Goal: Information Seeking & Learning: Learn about a topic

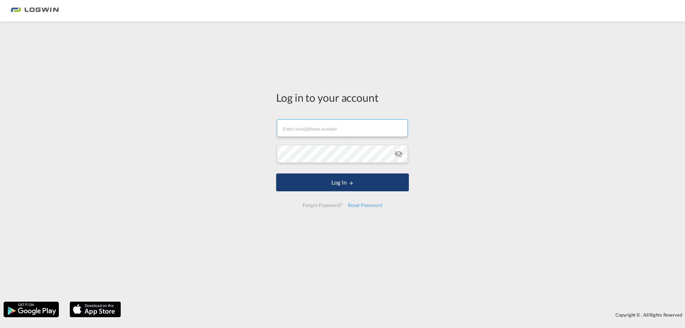
type input "[PERSON_NAME][EMAIL_ADDRESS][PERSON_NAME][DOMAIN_NAME]"
click at [305, 181] on button "Log In" at bounding box center [342, 182] width 133 height 18
